Goal: Task Accomplishment & Management: Manage account settings

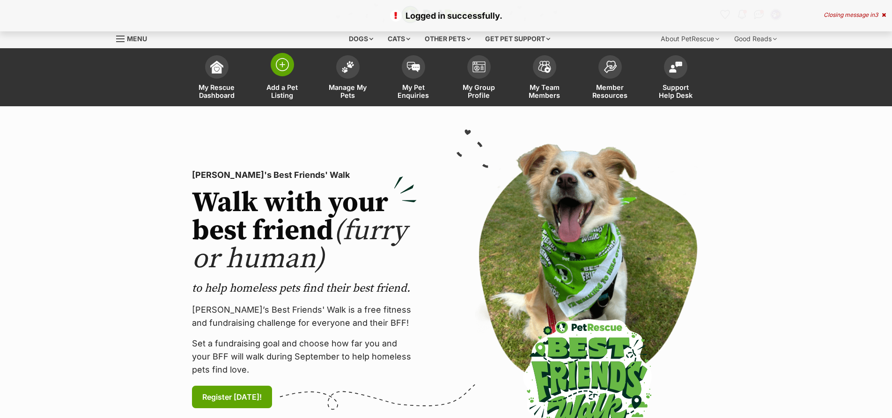
click at [285, 70] on img at bounding box center [282, 64] width 13 height 13
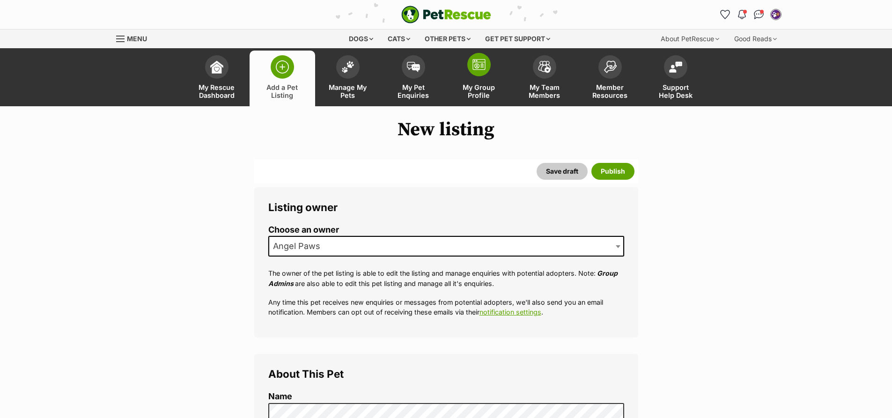
click at [477, 64] on img at bounding box center [479, 64] width 13 height 11
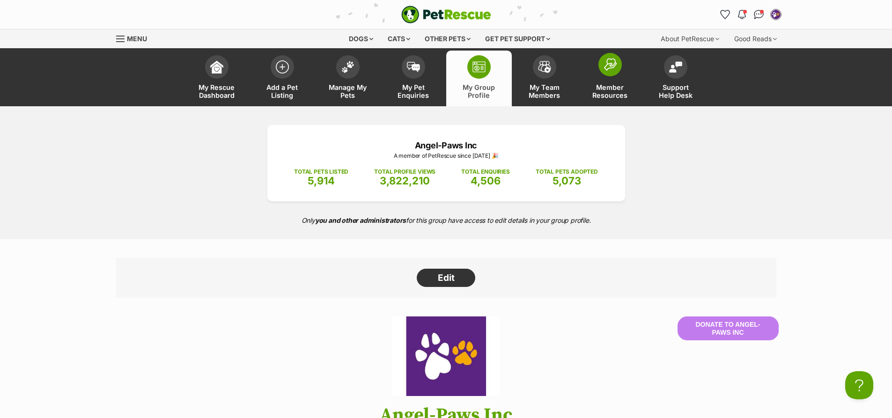
click at [613, 68] on img at bounding box center [610, 64] width 13 height 13
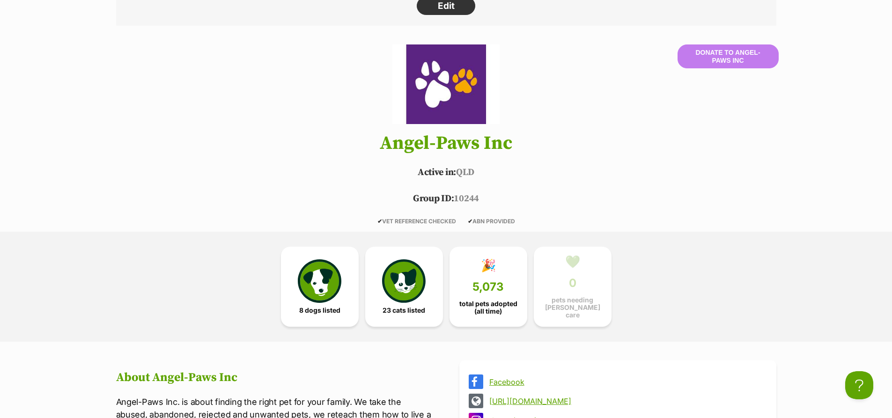
scroll to position [281, 0]
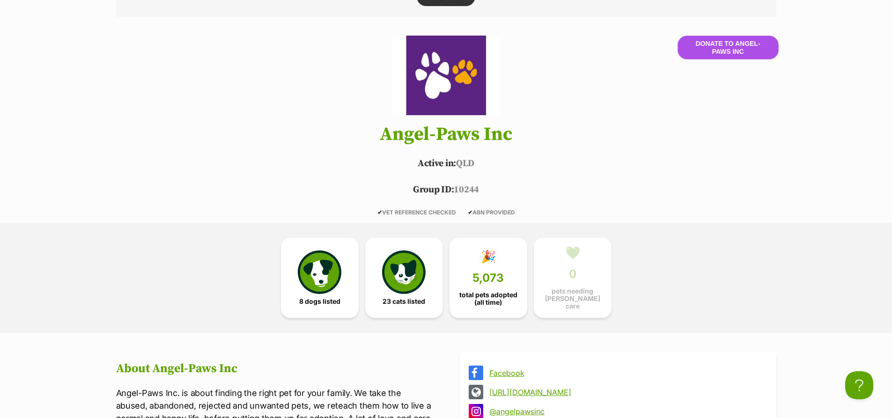
click at [726, 45] on button "Donate to Angel-Paws Inc" at bounding box center [728, 47] width 101 height 23
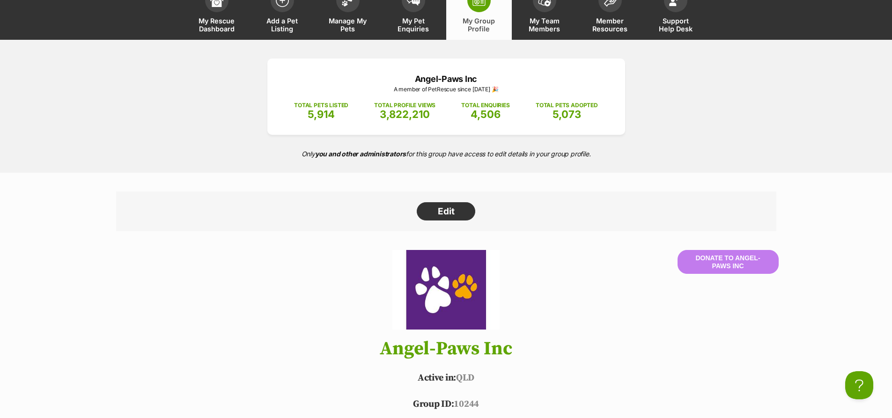
scroll to position [0, 0]
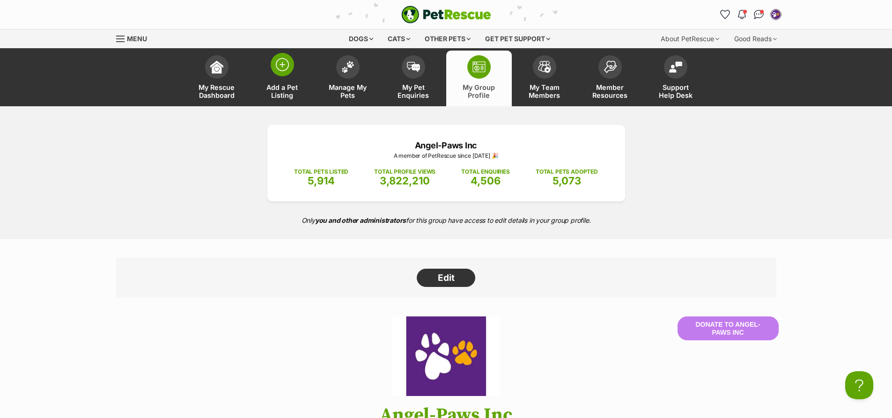
click at [284, 63] on img at bounding box center [282, 64] width 13 height 13
click at [284, 65] on img at bounding box center [282, 64] width 13 height 13
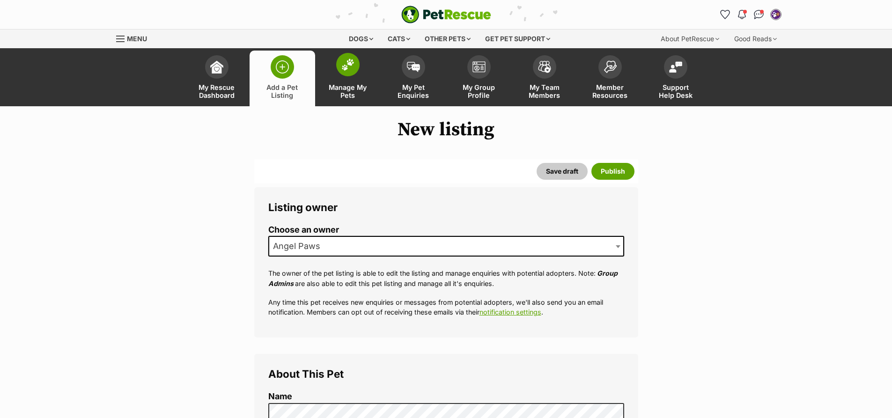
click at [347, 71] on span at bounding box center [347, 64] width 23 height 23
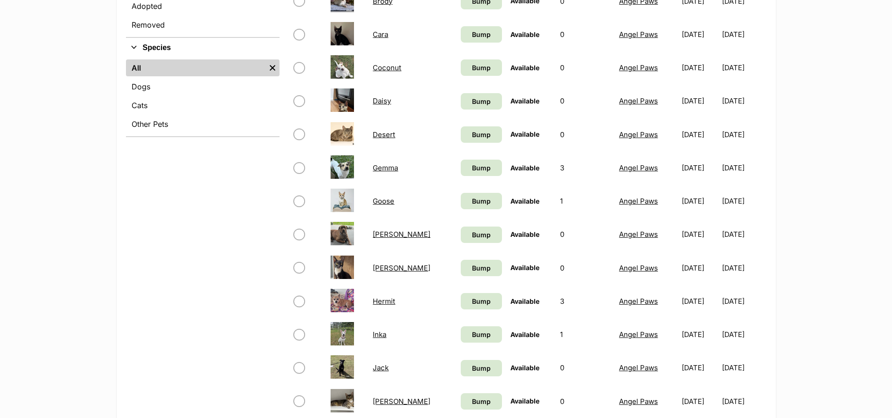
scroll to position [515, 0]
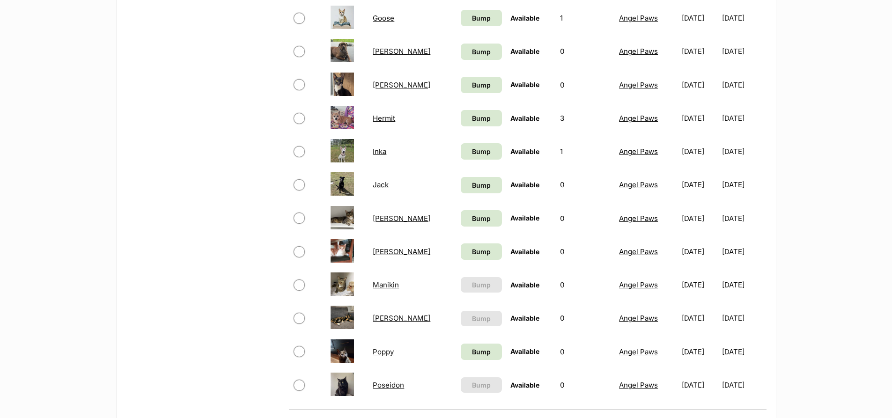
click at [298, 153] on input "checkbox" at bounding box center [299, 151] width 11 height 11
checkbox input "true"
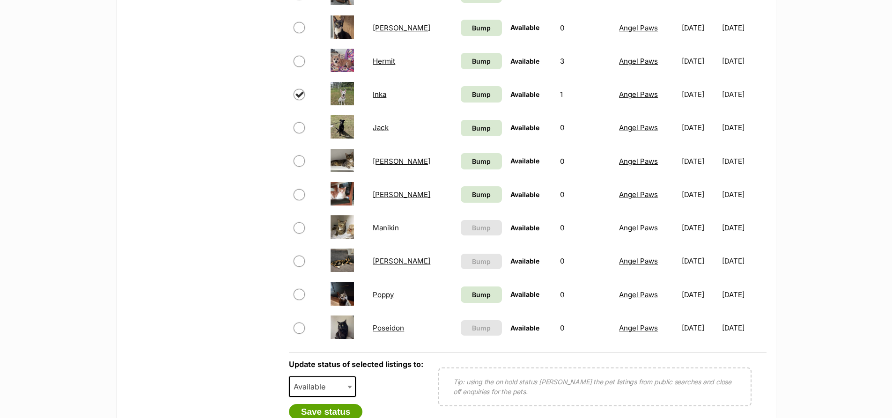
scroll to position [796, 0]
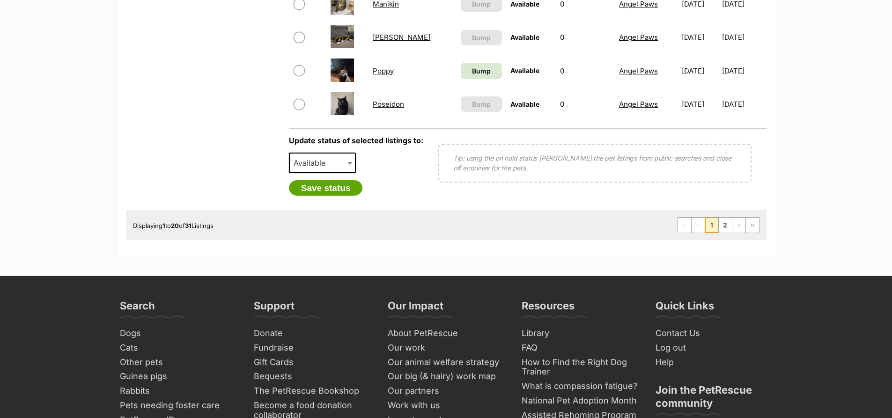
click at [346, 160] on span at bounding box center [350, 163] width 9 height 21
select select "rehomed"
click at [328, 188] on button "Save status" at bounding box center [326, 188] width 74 height 16
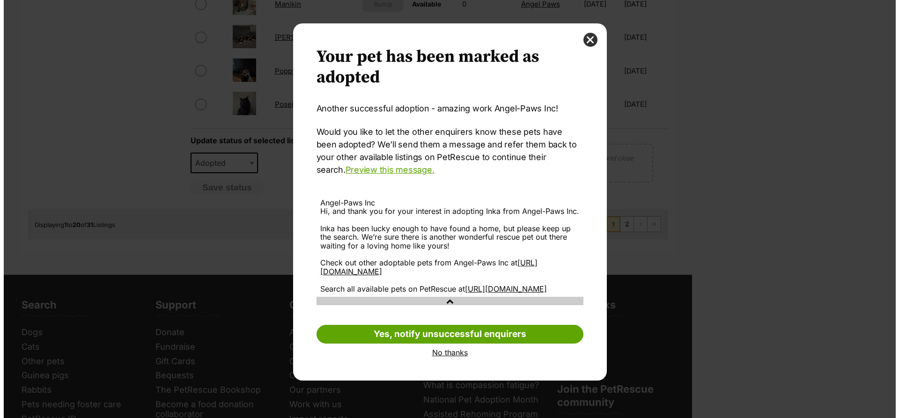
scroll to position [0, 0]
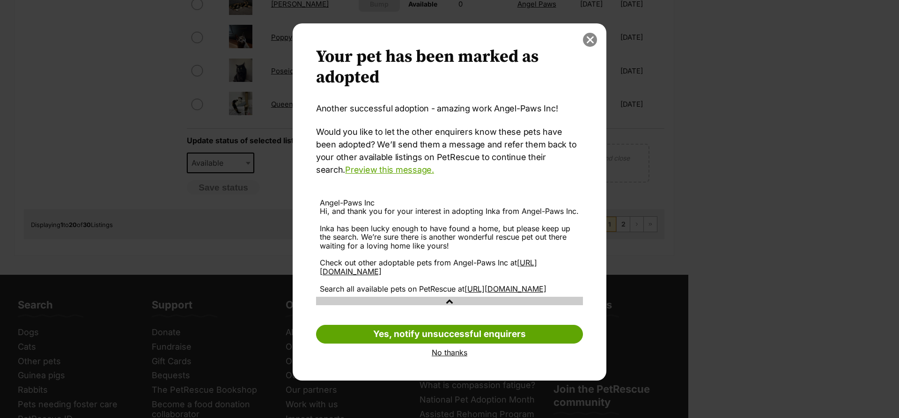
click at [593, 35] on button "close" at bounding box center [590, 40] width 14 height 14
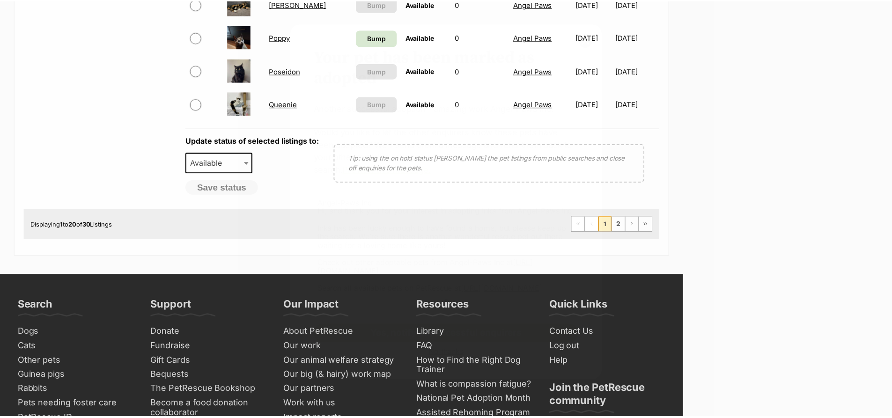
scroll to position [796, 0]
